Goal: Task Accomplishment & Management: Use online tool/utility

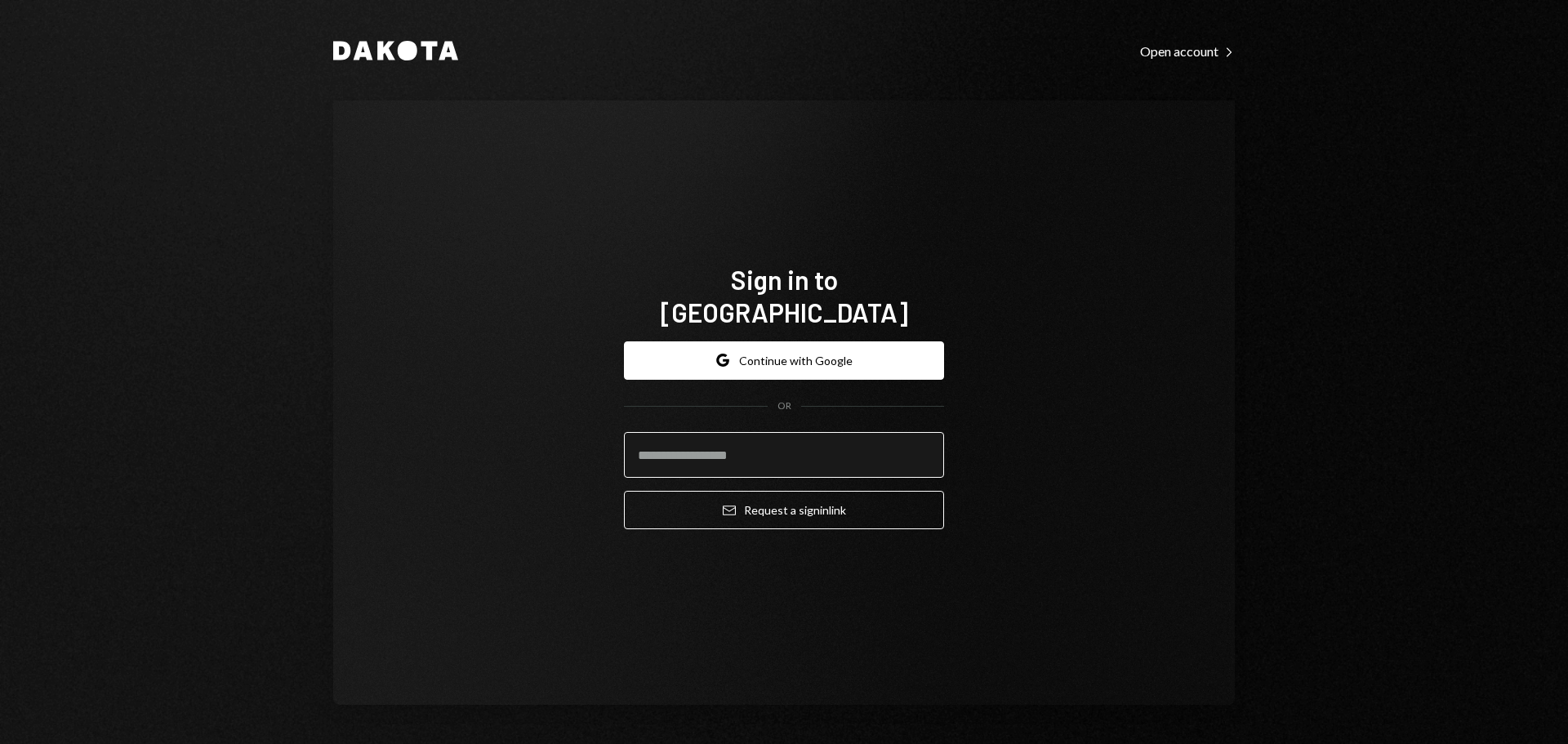
click at [782, 434] on input "email" at bounding box center [784, 455] width 320 height 46
click at [1236, 446] on div "Dakota Open account Right Caret Sign in to Dakota Google Continue with Google O…" at bounding box center [784, 372] width 979 height 744
click at [698, 441] on input "email" at bounding box center [784, 455] width 320 height 46
paste input "**********"
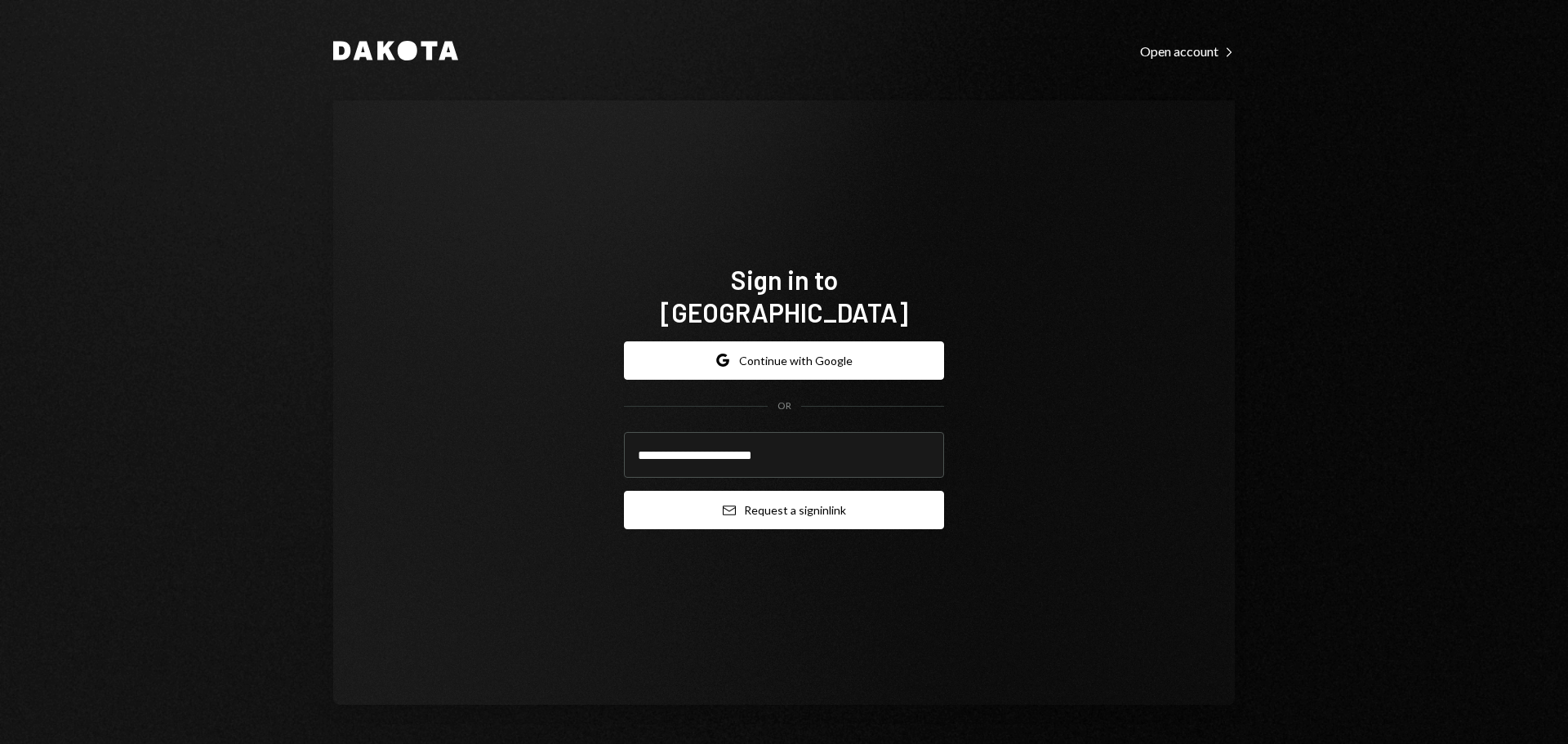
type input "**********"
click at [771, 492] on button "Email Request a sign in link" at bounding box center [784, 510] width 320 height 39
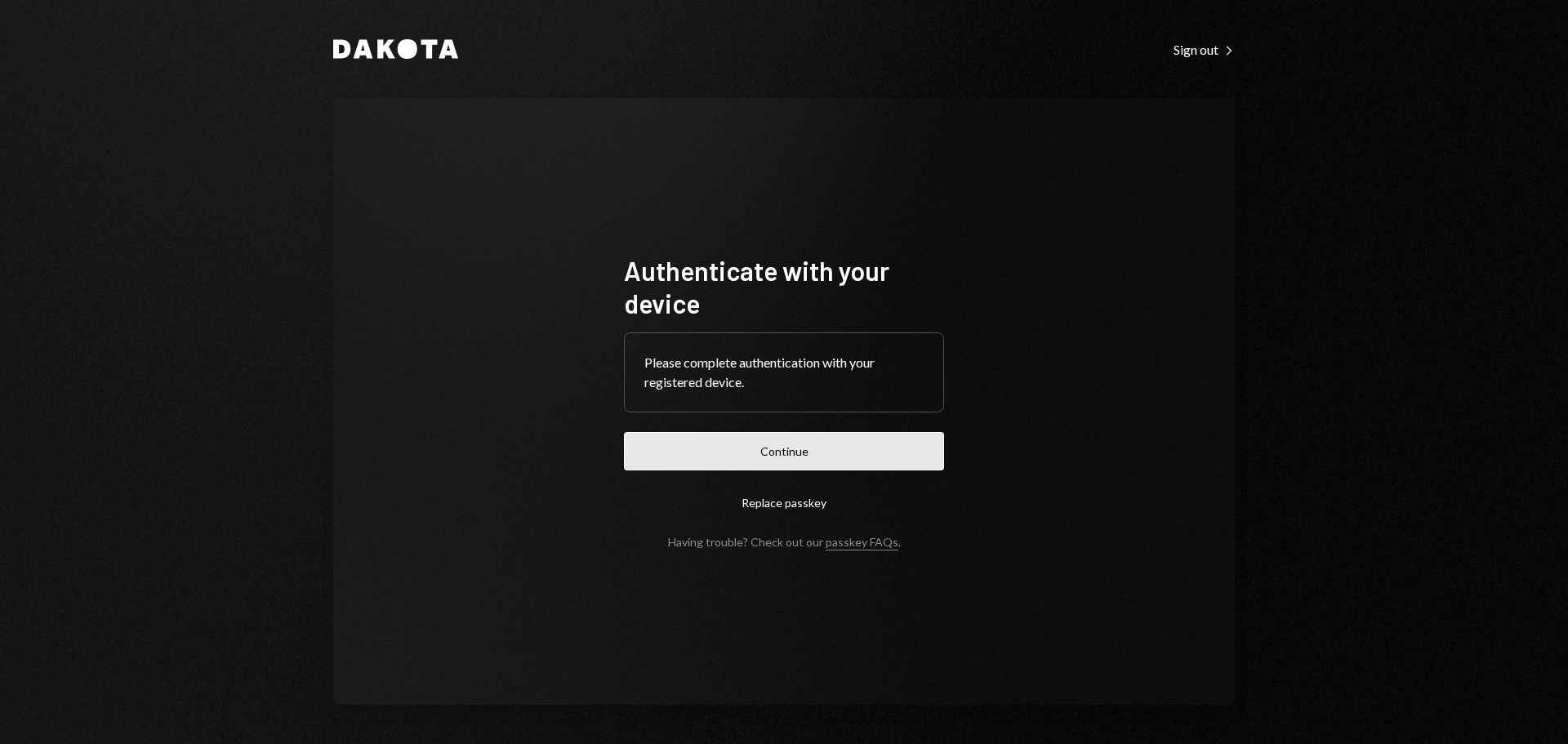
click at [765, 454] on button "Continue" at bounding box center [784, 451] width 320 height 39
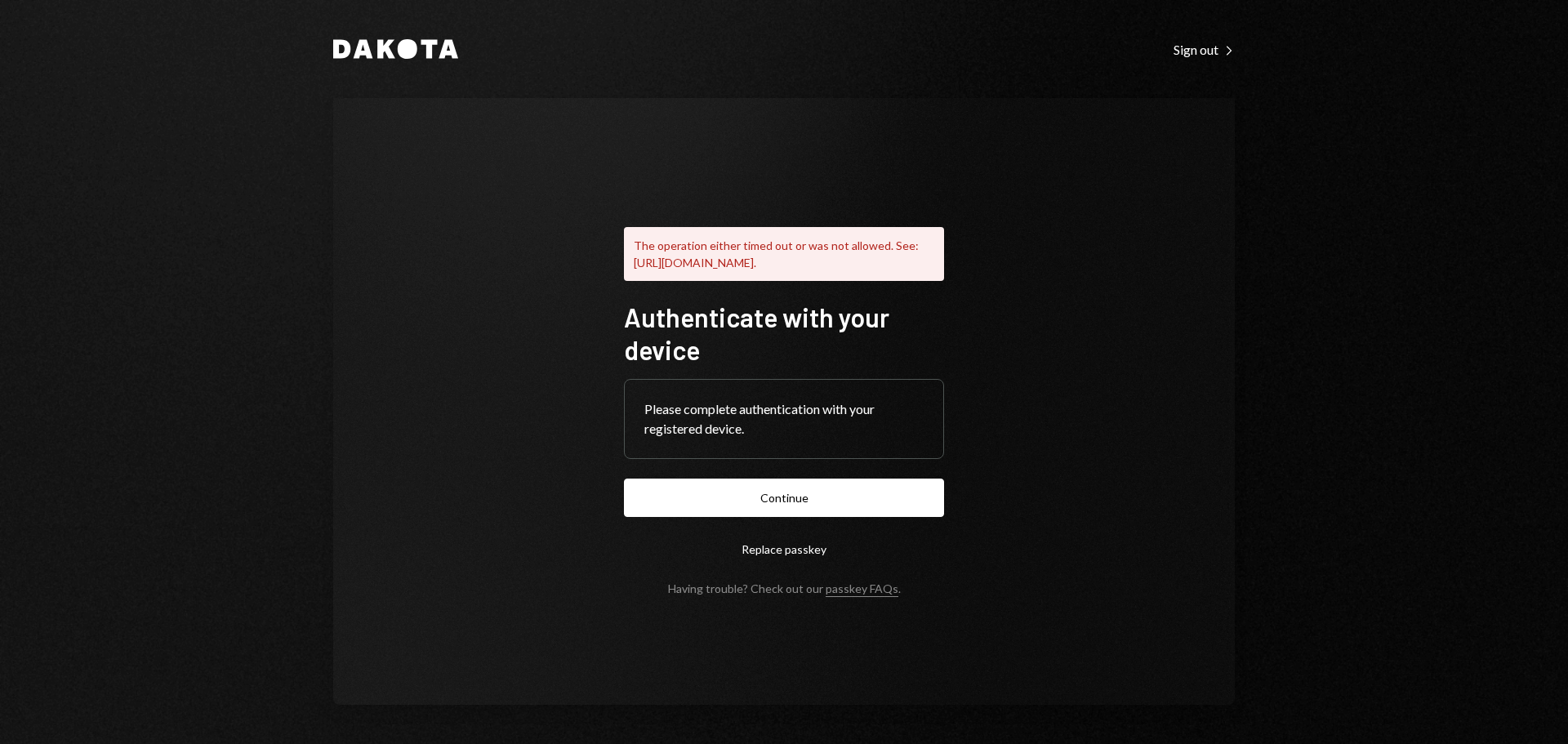
click at [1194, 362] on div "The operation either timed out or was not allowed. See: [URL][DOMAIN_NAME]. Aut…" at bounding box center [783, 401] width 901 height 606
click at [788, 435] on div "Please complete authentication with your registered device." at bounding box center [783, 419] width 279 height 39
click at [1254, 207] on div "Dakota Sign out Right Caret The operation either timed out or was not allowed. …" at bounding box center [784, 372] width 979 height 744
click at [754, 502] on button "Continue" at bounding box center [784, 498] width 320 height 39
click at [751, 508] on button "Continue" at bounding box center [784, 498] width 320 height 39
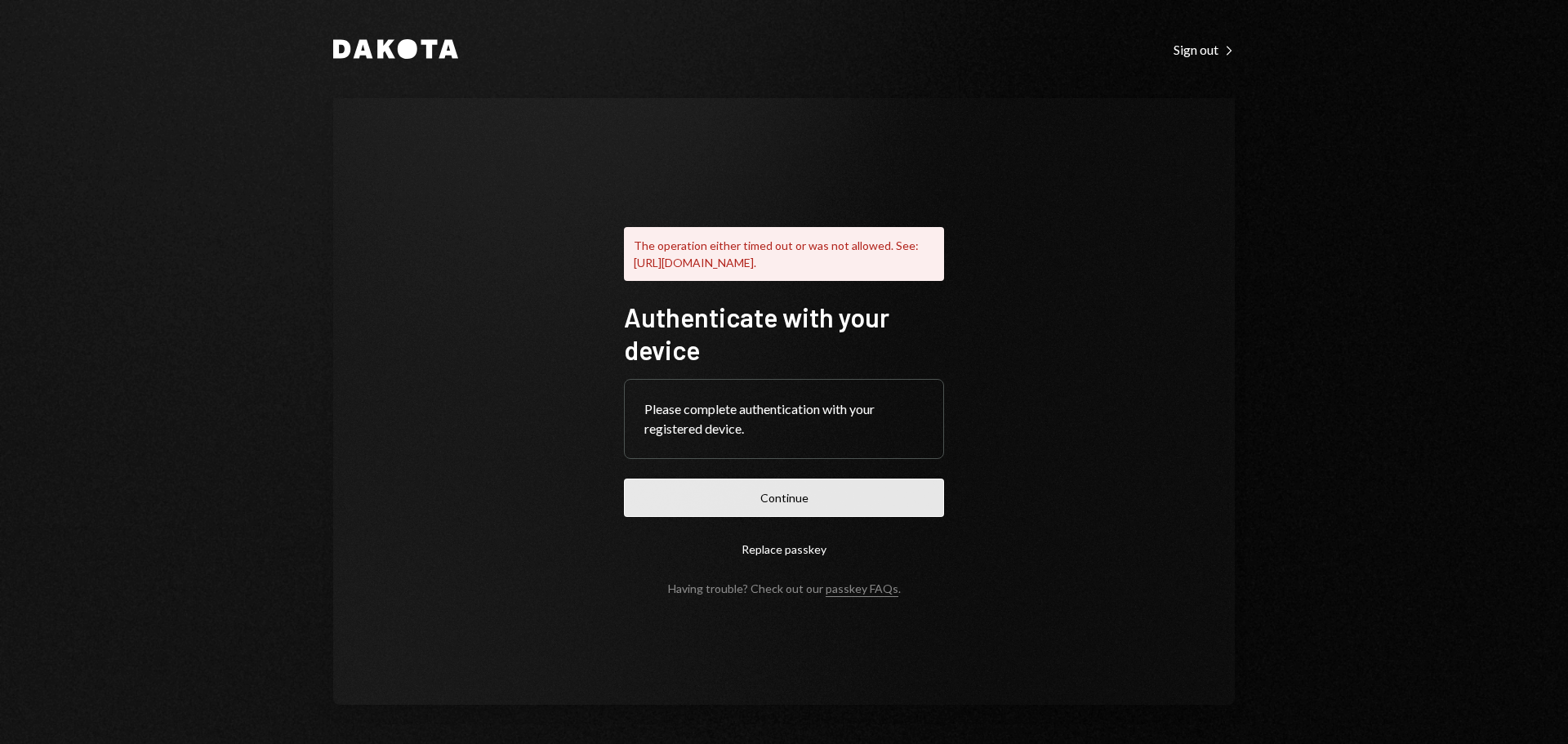
click at [791, 501] on button "Continue" at bounding box center [784, 498] width 320 height 39
